Goal: Feedback & Contribution: Leave review/rating

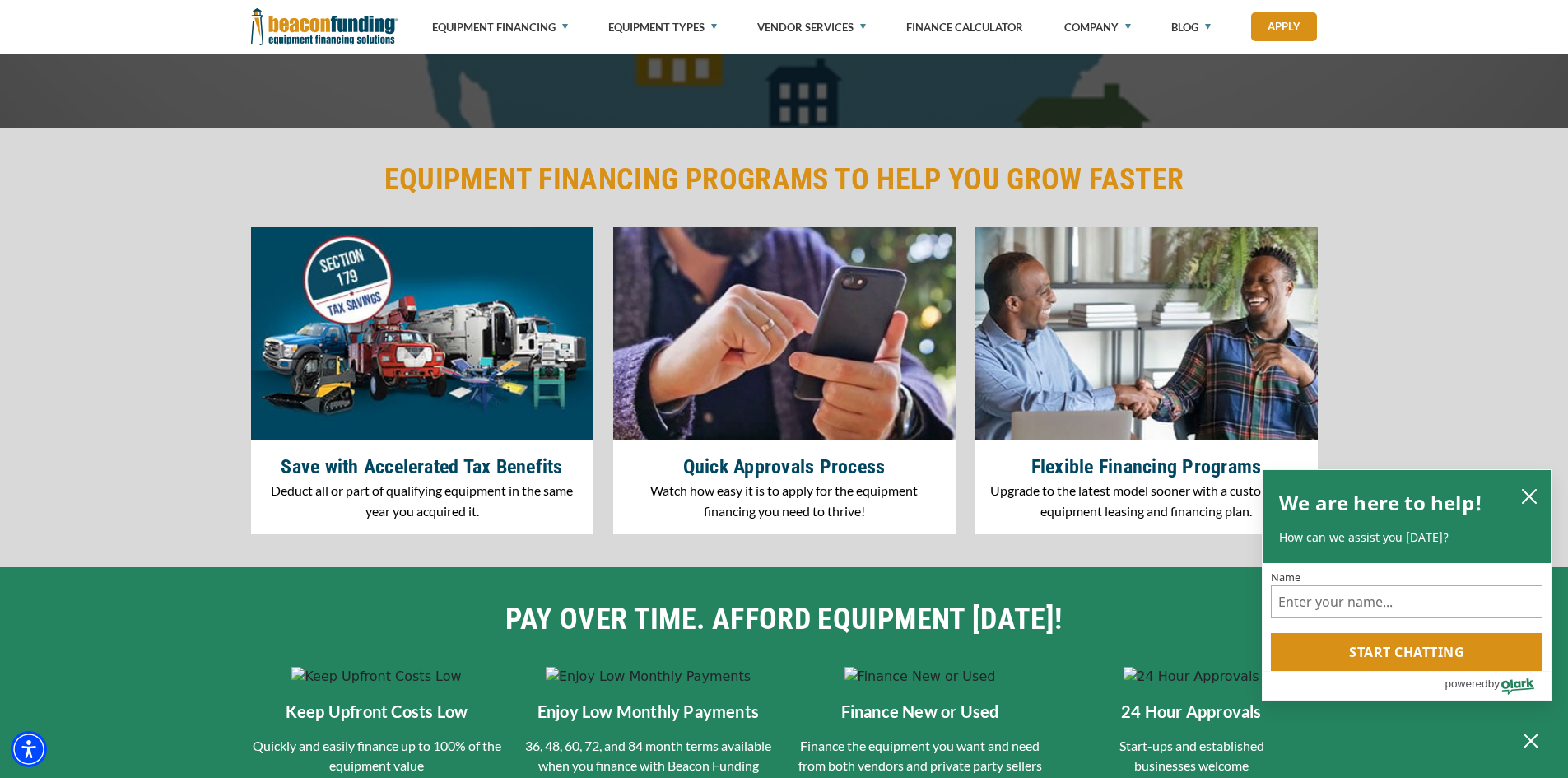
scroll to position [2387, 0]
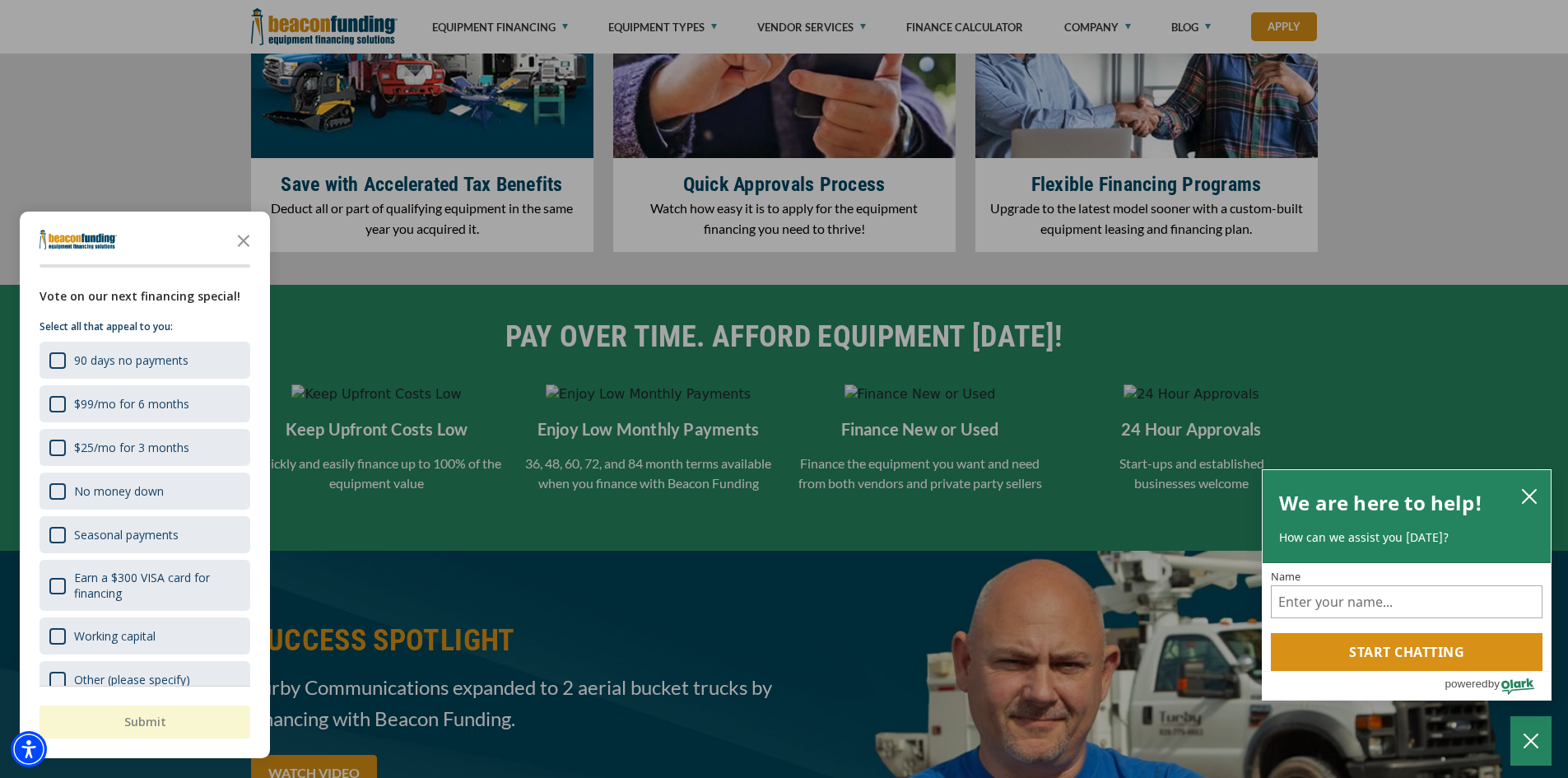
click at [243, 236] on icon "Close the survey" at bounding box center [243, 239] width 33 height 33
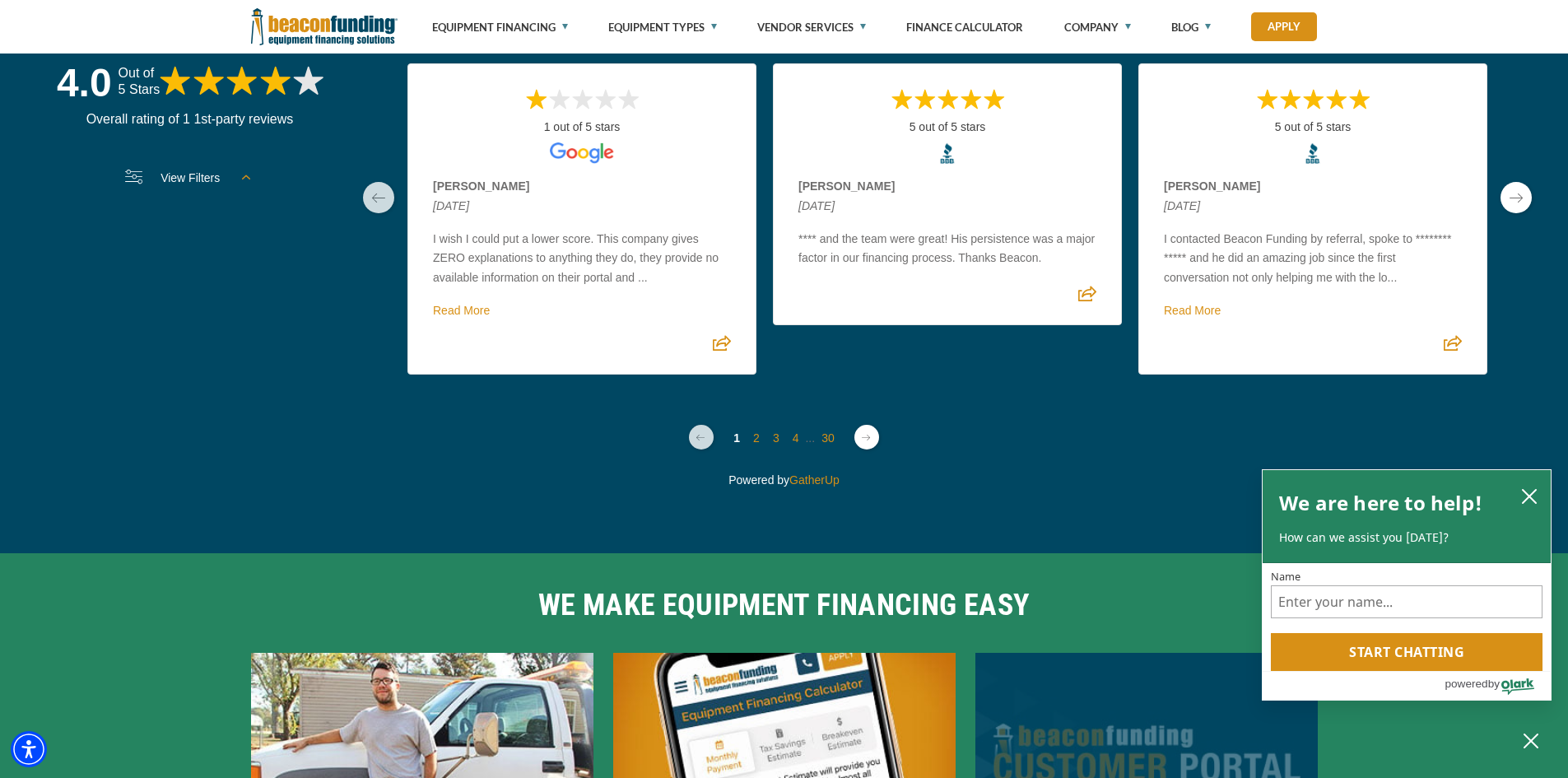
scroll to position [4364, 0]
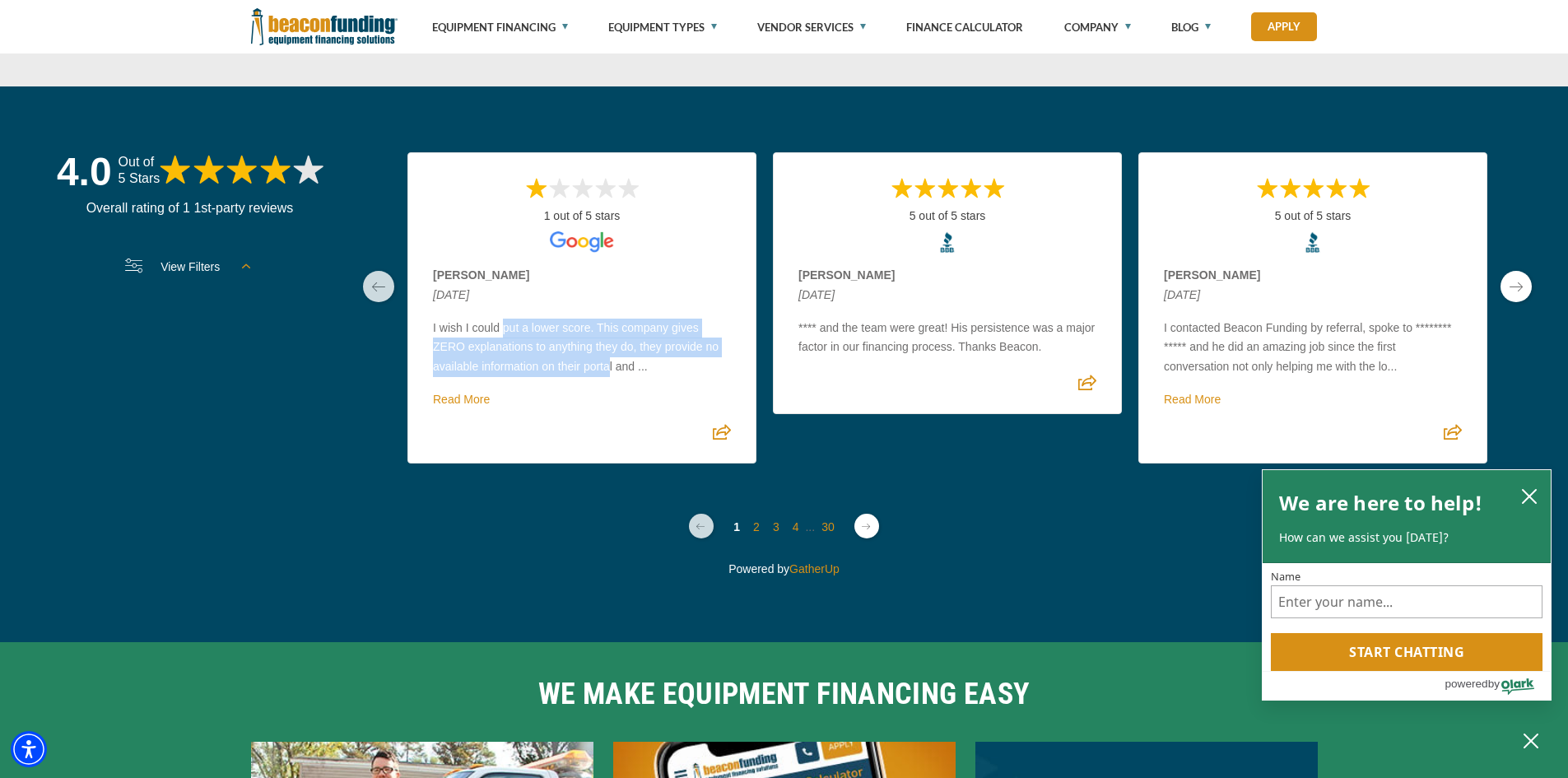
drag, startPoint x: 463, startPoint y: 366, endPoint x: 567, endPoint y: 406, distance: 111.4
click at [567, 377] on p "I wish I could put a lower score. This company gives ZERO explanations to anyth…" at bounding box center [582, 348] width 298 height 58
click at [593, 377] on p "I wish I could put a lower score. This company gives ZERO explanations to anyth…" at bounding box center [582, 348] width 298 height 58
drag, startPoint x: 542, startPoint y: 369, endPoint x: 552, endPoint y: 402, distance: 34.5
click at [552, 377] on p "I wish I could put a lower score. This company gives ZERO explanations to anyth…" at bounding box center [582, 348] width 298 height 58
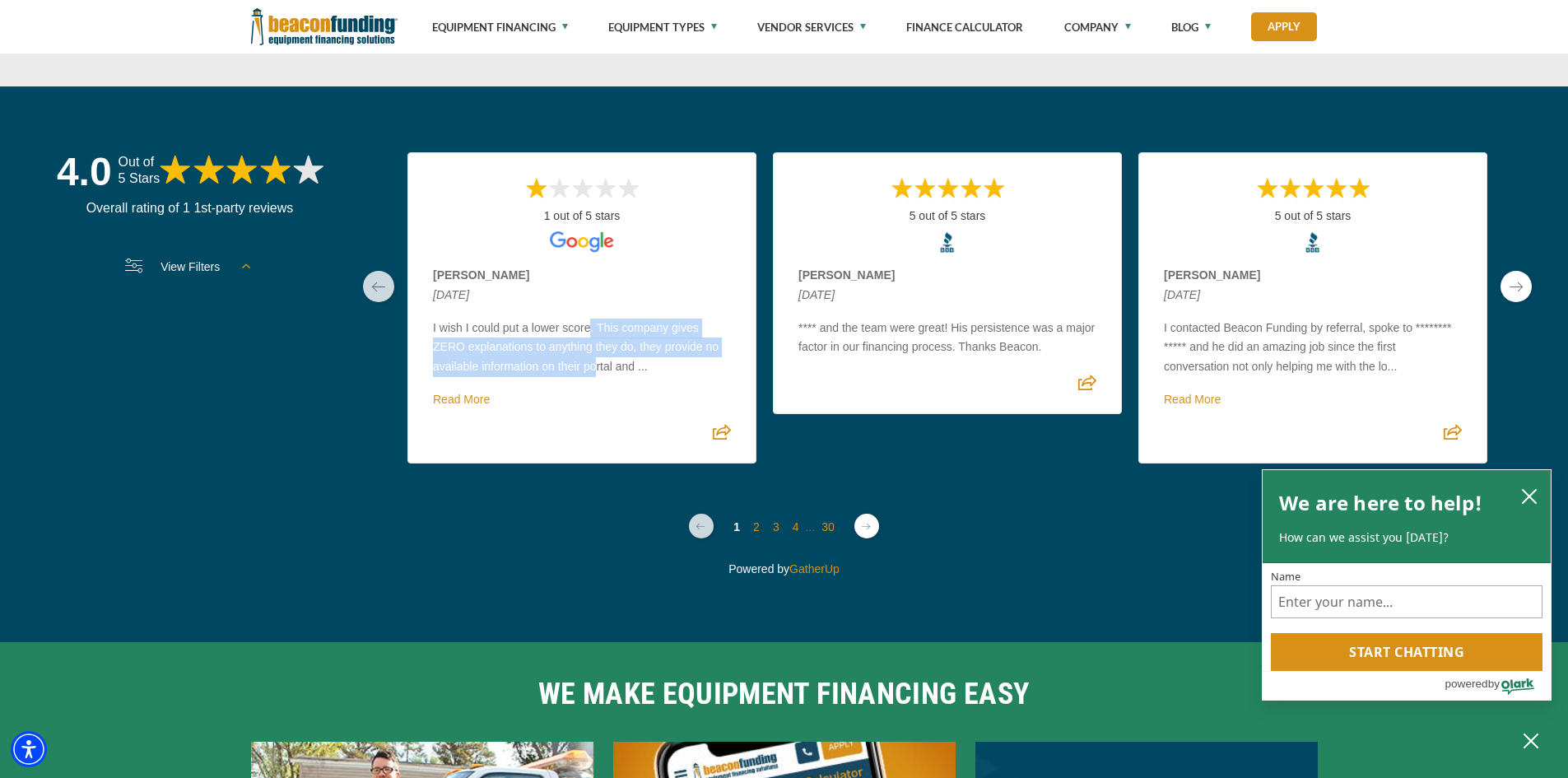
click at [374, 302] on link "previous page" at bounding box center [379, 286] width 32 height 32
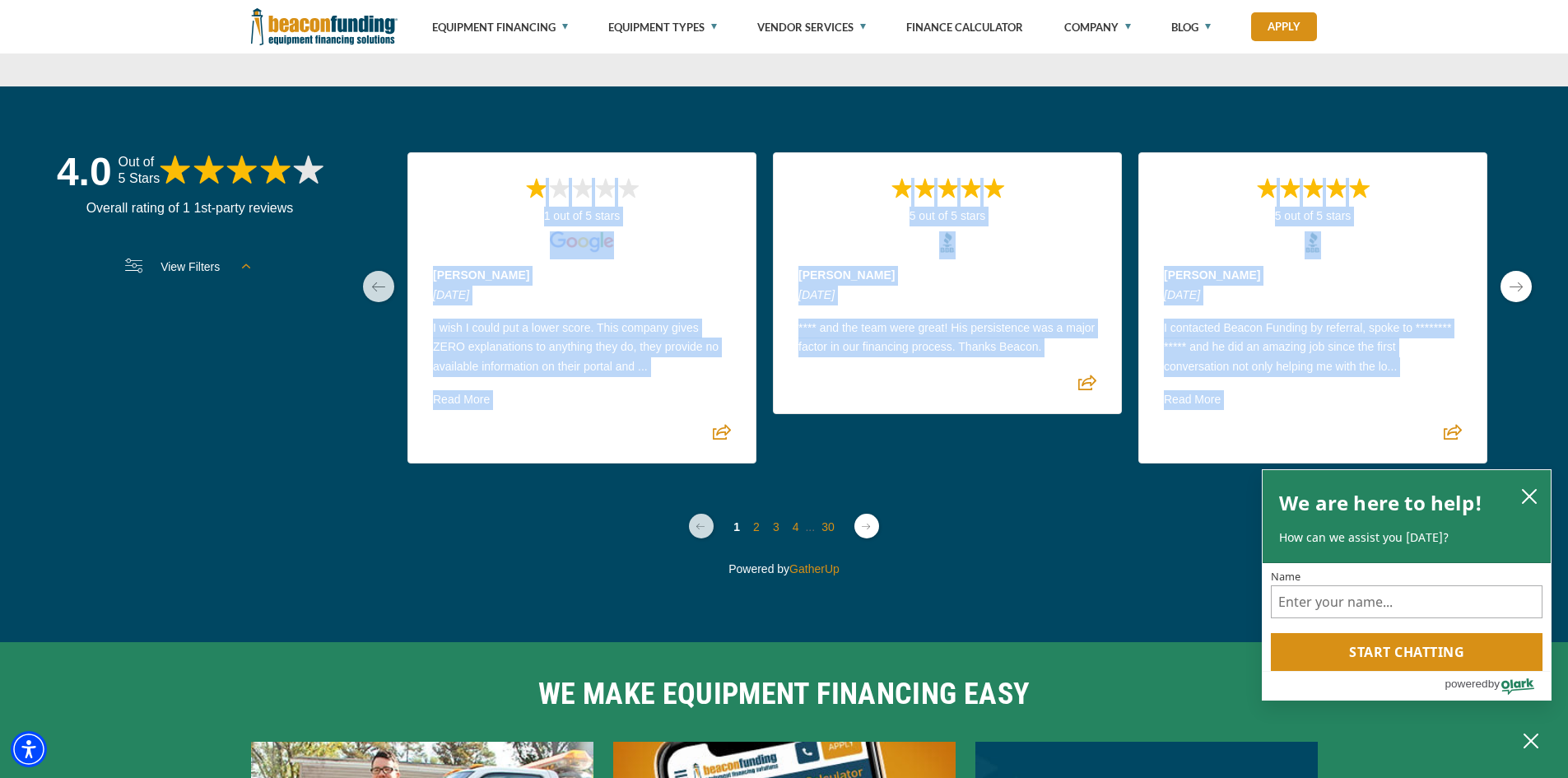
click at [1509, 317] on section "4.0 Out of 5 Stars Overall rating of 1 1st-party reviews View Filters Filter by…" at bounding box center [784, 317] width 1485 height 331
click at [1515, 302] on link "next page" at bounding box center [1516, 286] width 32 height 32
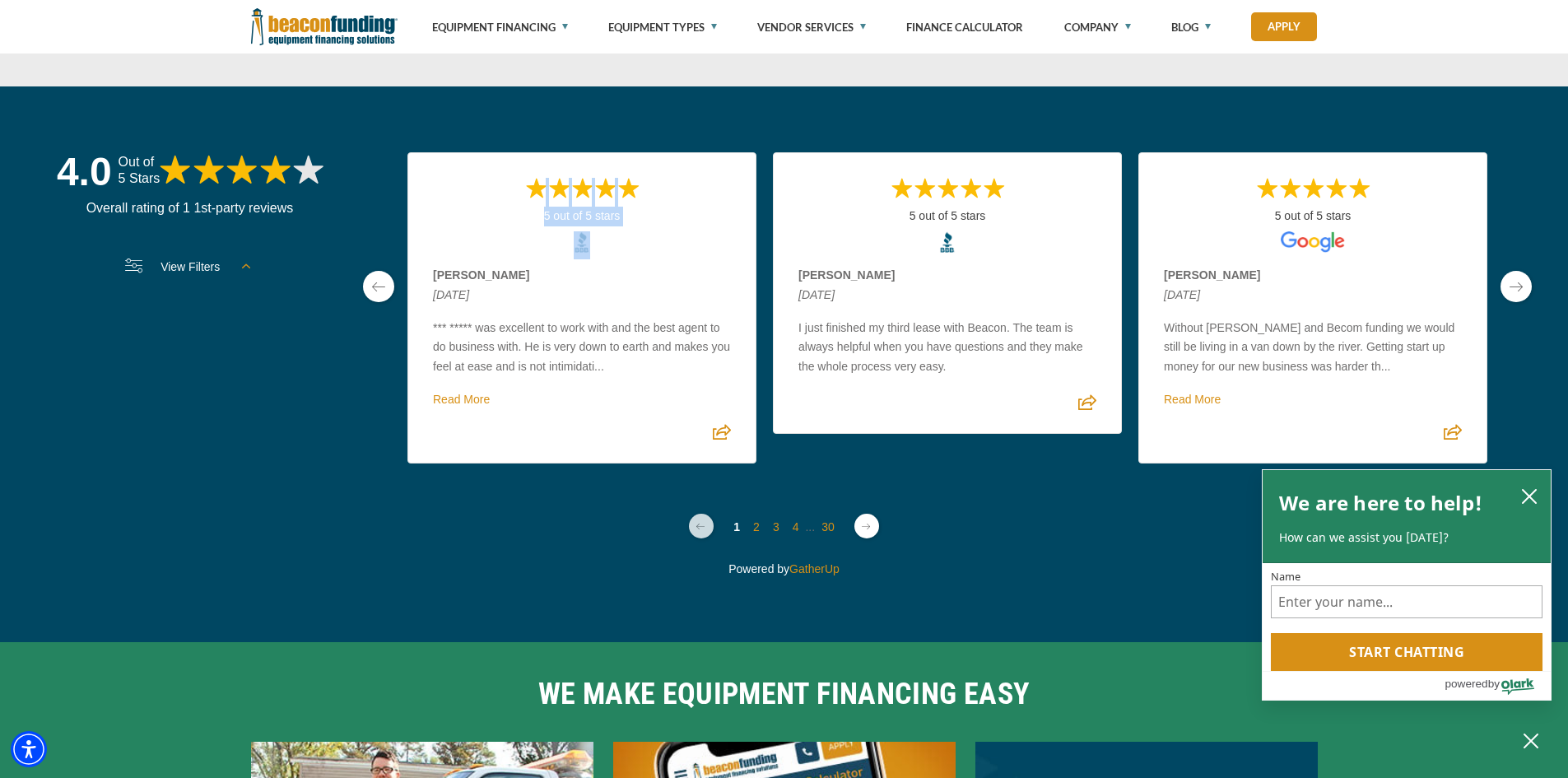
click at [363, 302] on link "previous page" at bounding box center [379, 286] width 32 height 32
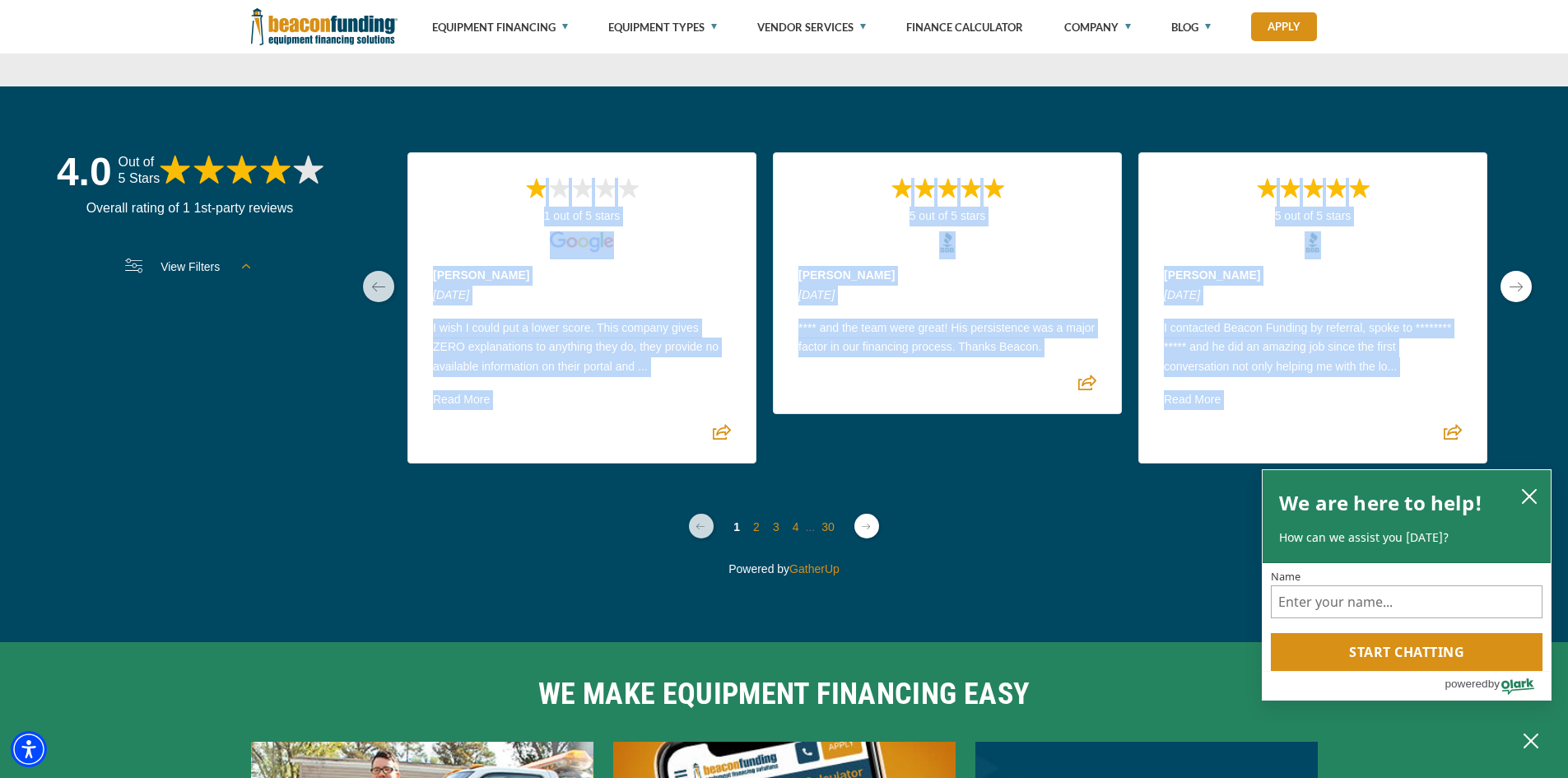
click at [583, 377] on p "I wish I could put a lower score. This company gives ZERO explanations to anyth…" at bounding box center [582, 348] width 298 height 58
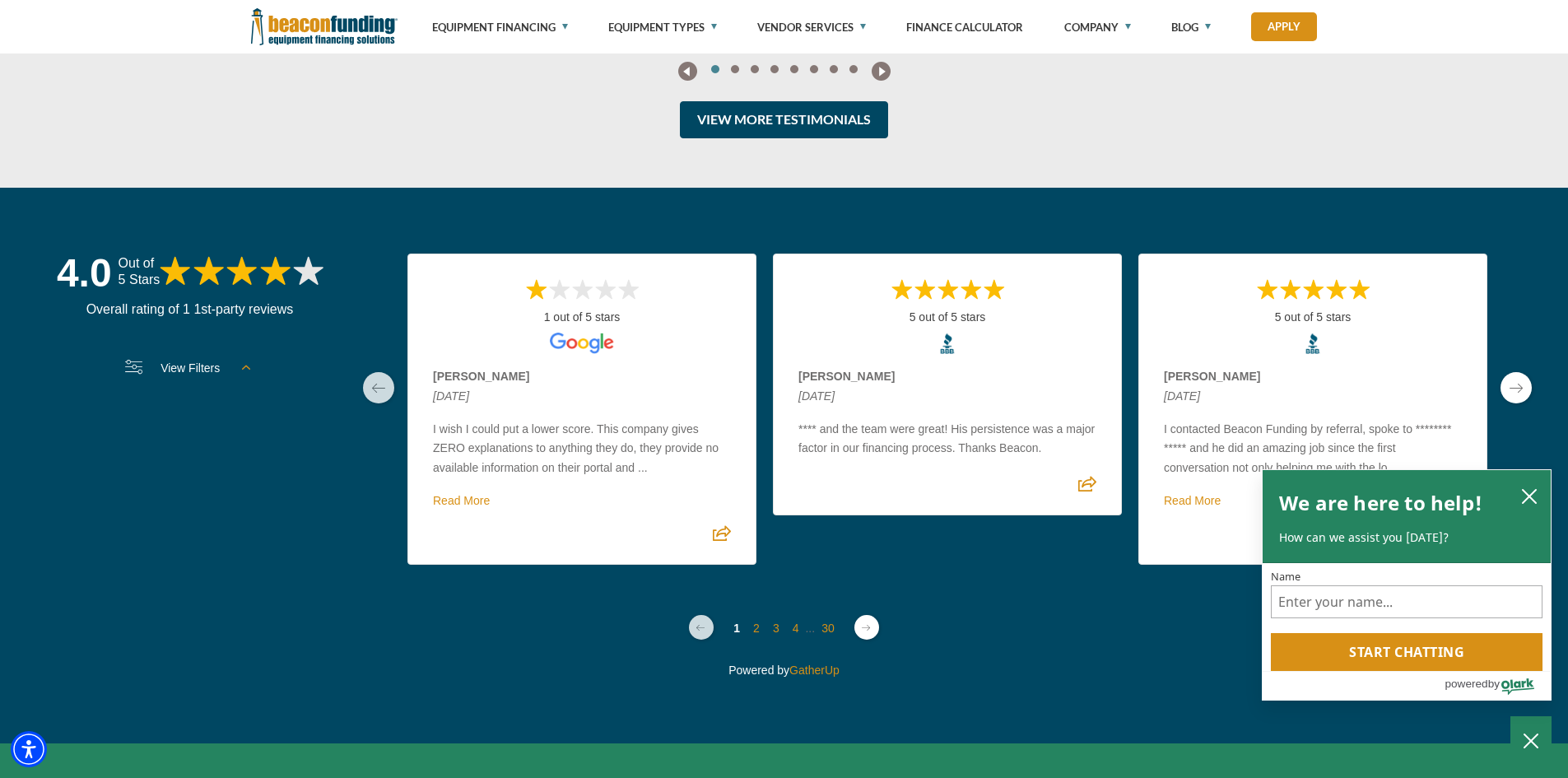
scroll to position [4264, 0]
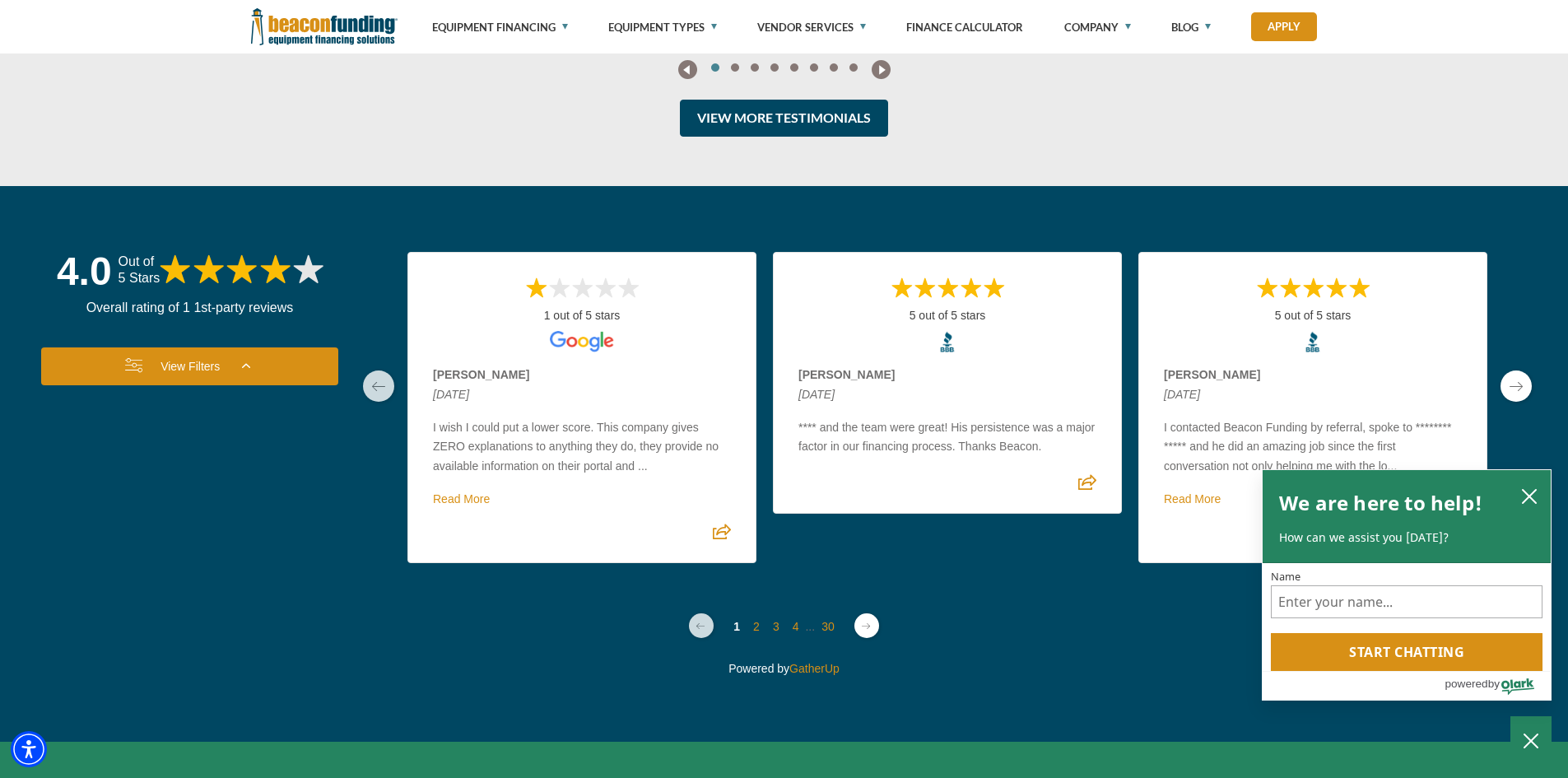
click at [259, 385] on link "View Filters" at bounding box center [189, 366] width 297 height 38
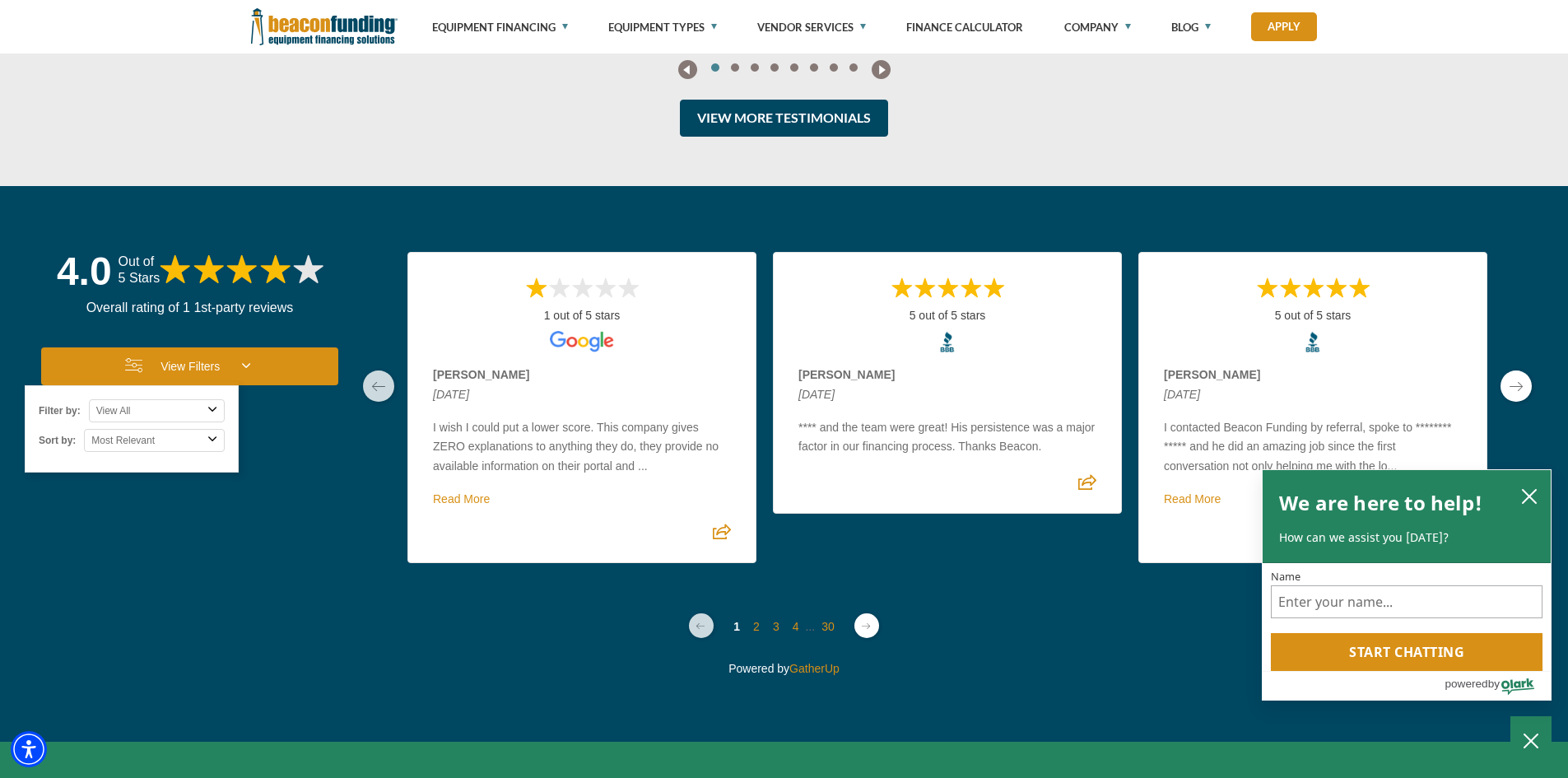
click at [197, 452] on select "Most Relevant Most Recent Rating High - Low Rating Low - High" at bounding box center [154, 439] width 141 height 23
click at [84, 452] on select "Most Relevant Most Recent Rating High - Low Rating Low - High" at bounding box center [154, 439] width 141 height 23
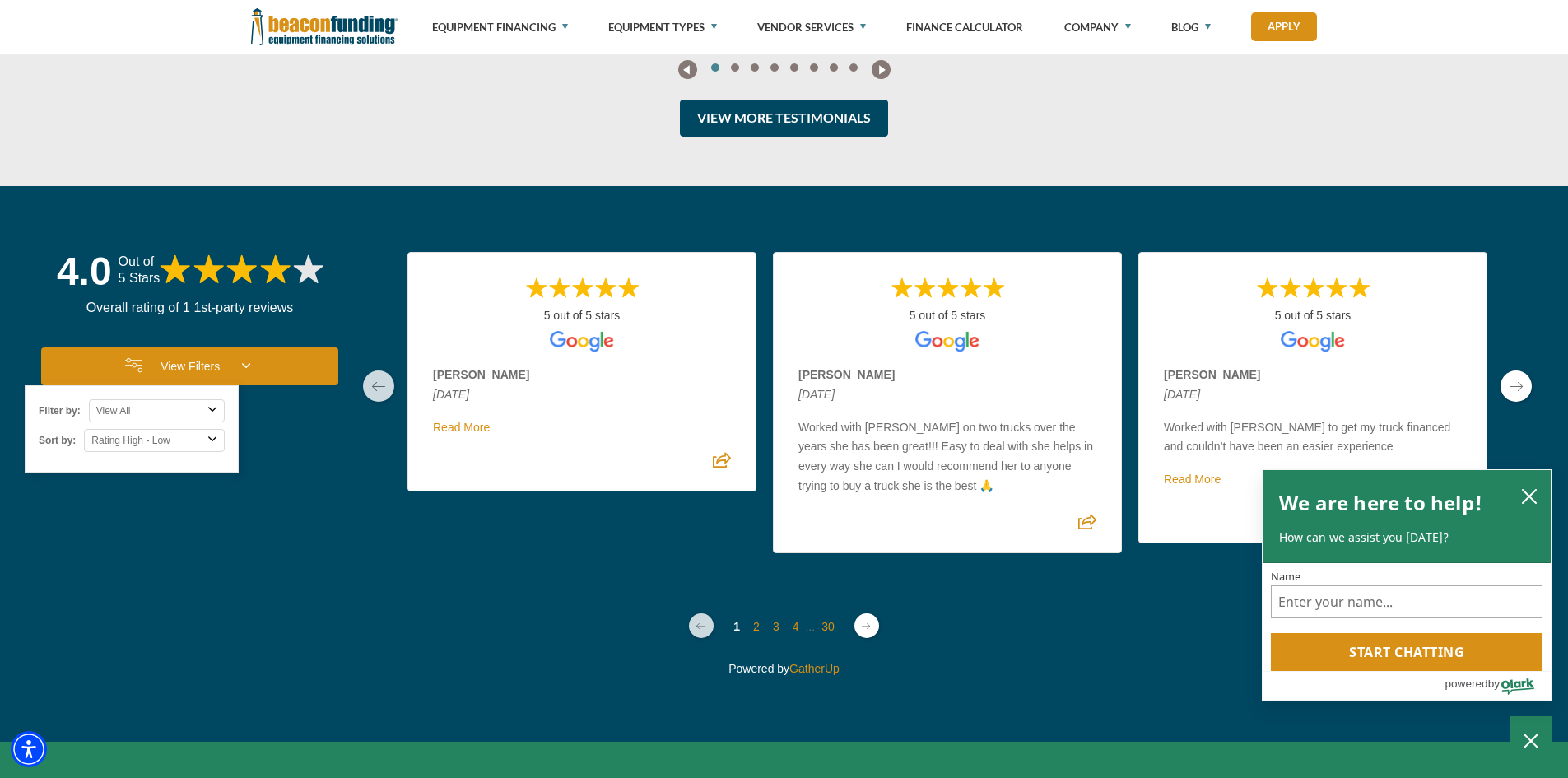
click at [147, 452] on select "Most Relevant Most Recent Rating High - Low Rating Low - High" at bounding box center [154, 439] width 141 height 23
select select "rating-asc"
click at [84, 452] on select "Most Relevant Most Recent Rating High - Low Rating Low - High" at bounding box center [154, 439] width 141 height 23
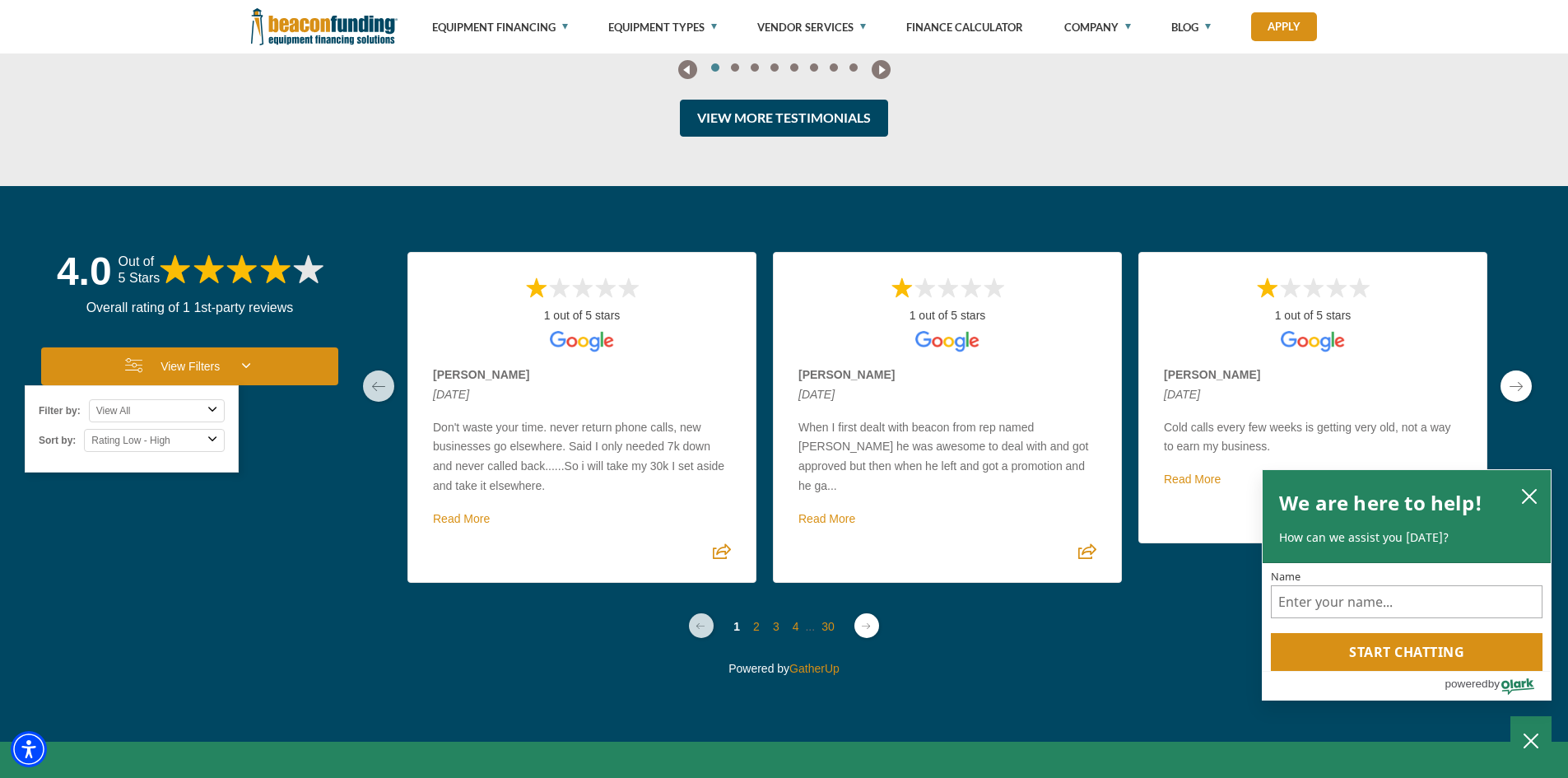
drag, startPoint x: 528, startPoint y: 475, endPoint x: 523, endPoint y: 523, distance: 48.3
click at [523, 497] on p "Don't waste your time. never return phone calls, new businesses go elsewhere. S…" at bounding box center [582, 457] width 298 height 78
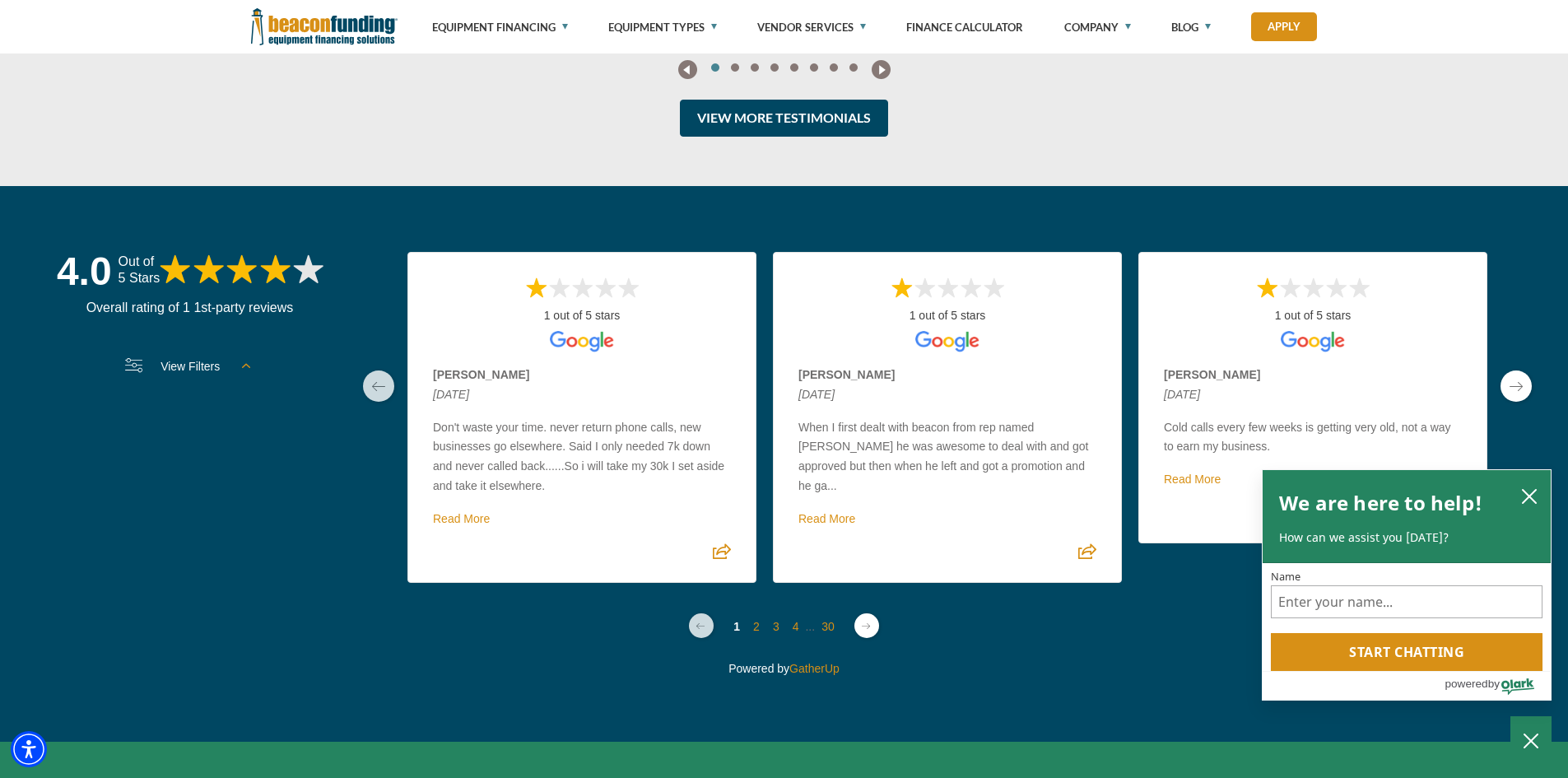
click at [523, 497] on p "Don't waste your time. never return phone calls, new businesses go elsewhere. S…" at bounding box center [582, 457] width 298 height 78
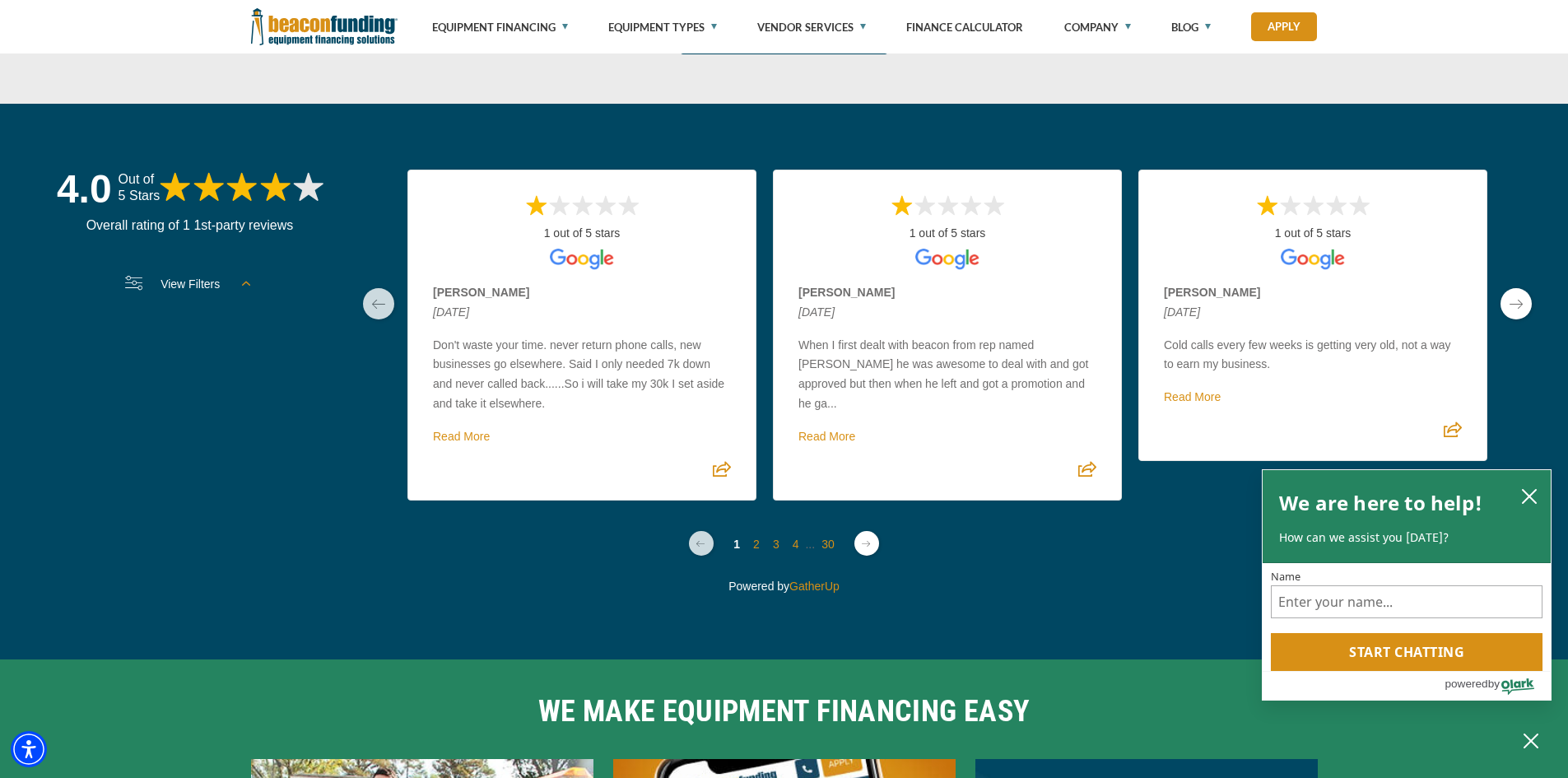
click at [1515, 320] on link "next page" at bounding box center [1516, 304] width 32 height 32
